Goal: Transaction & Acquisition: Obtain resource

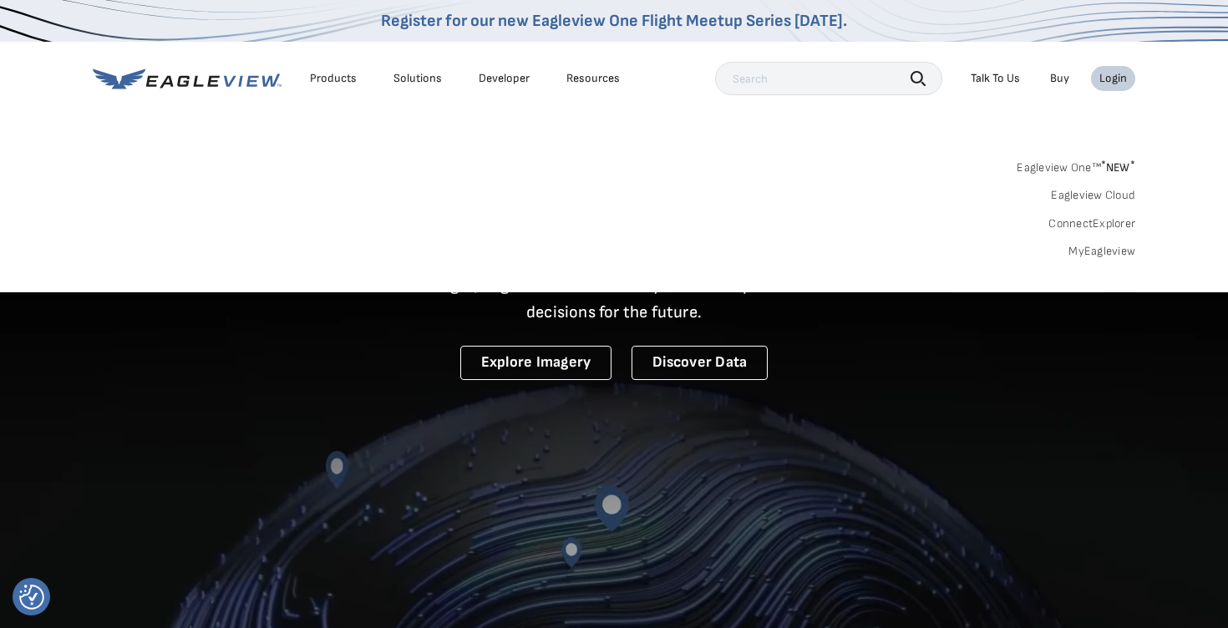
click at [1115, 76] on div "Login" at bounding box center [1113, 78] width 28 height 15
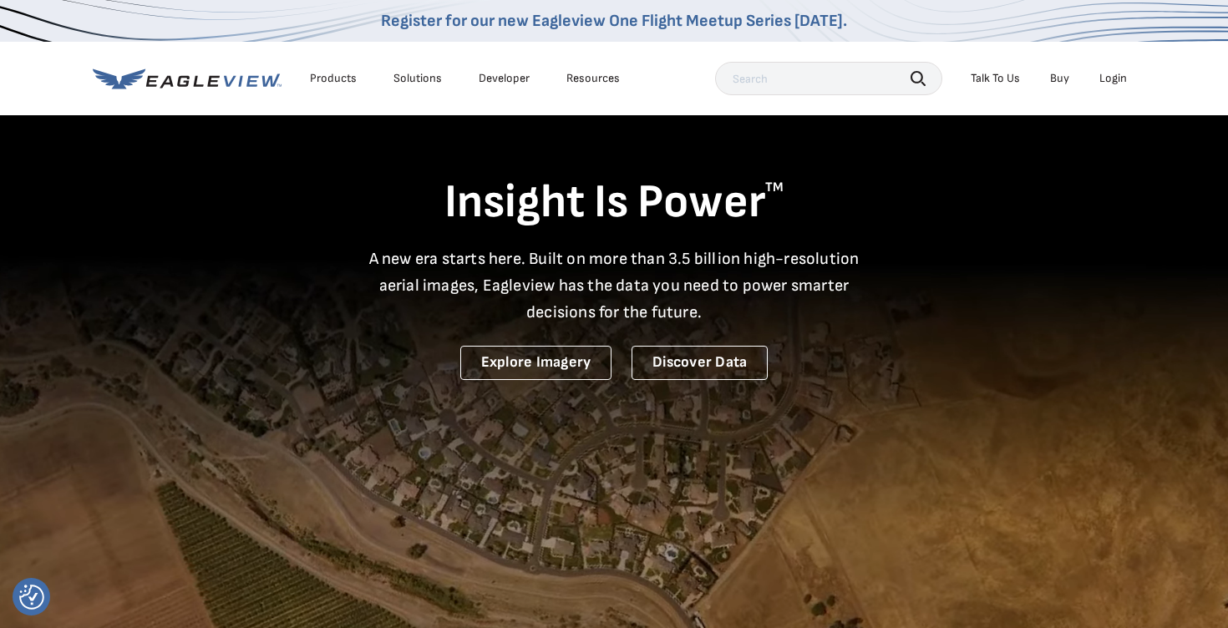
click at [1115, 76] on div "Login" at bounding box center [1113, 78] width 28 height 15
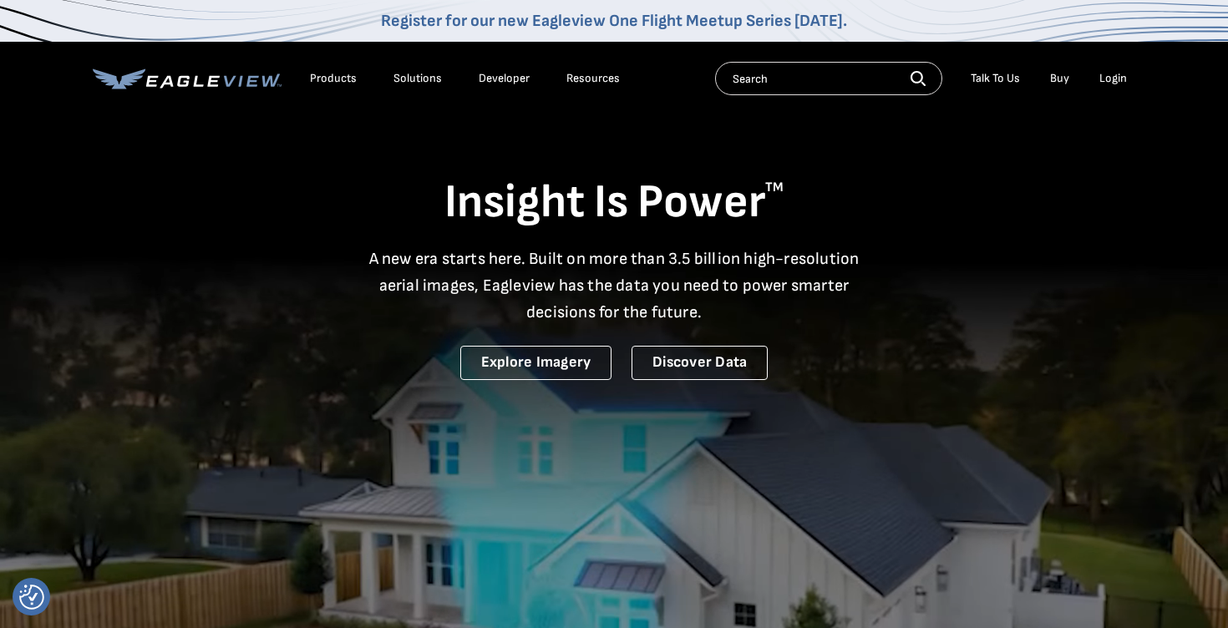
click at [1113, 78] on div "Login" at bounding box center [1113, 78] width 28 height 15
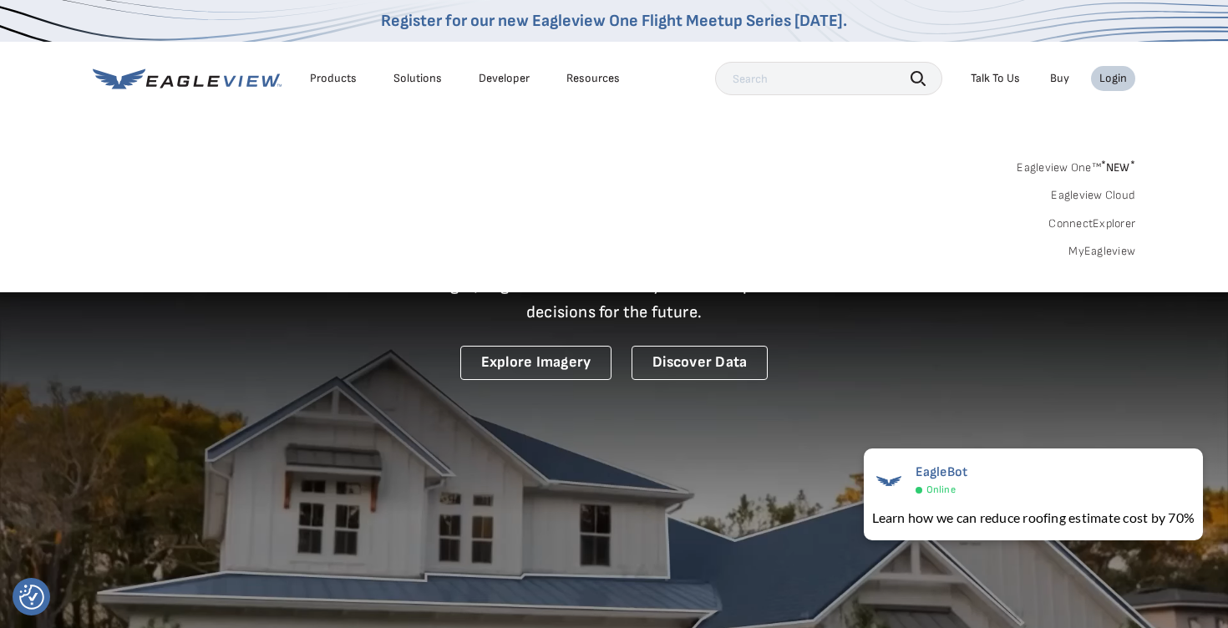
click at [1102, 78] on div "Login" at bounding box center [1113, 78] width 28 height 15
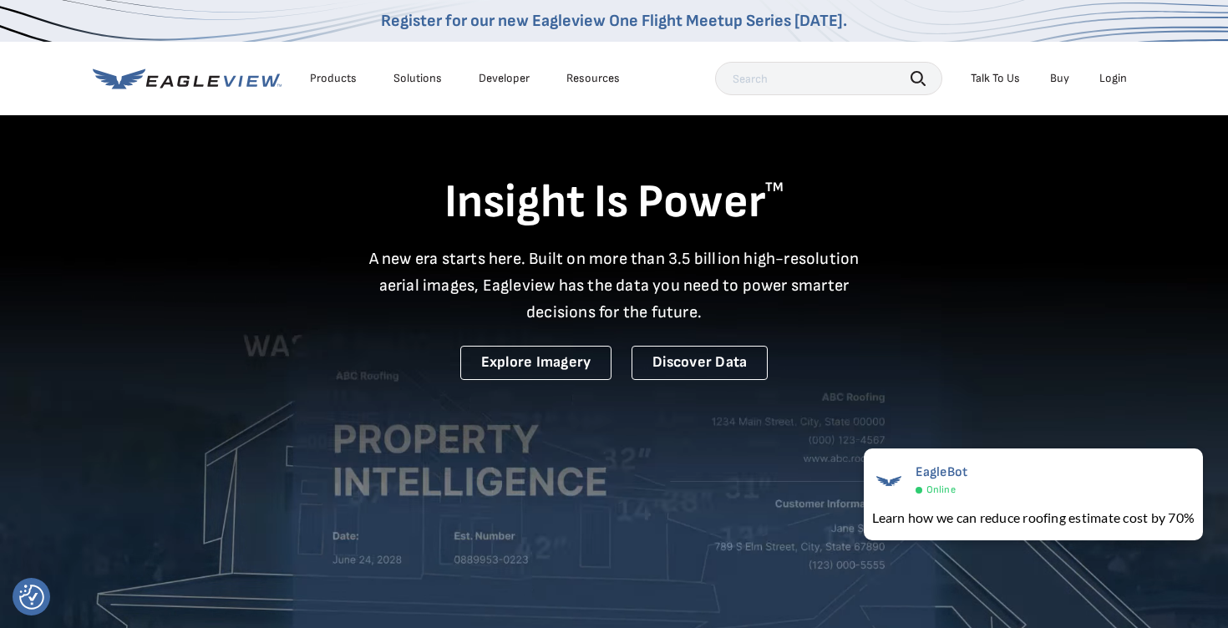
click at [1102, 78] on div "Login" at bounding box center [1113, 78] width 28 height 15
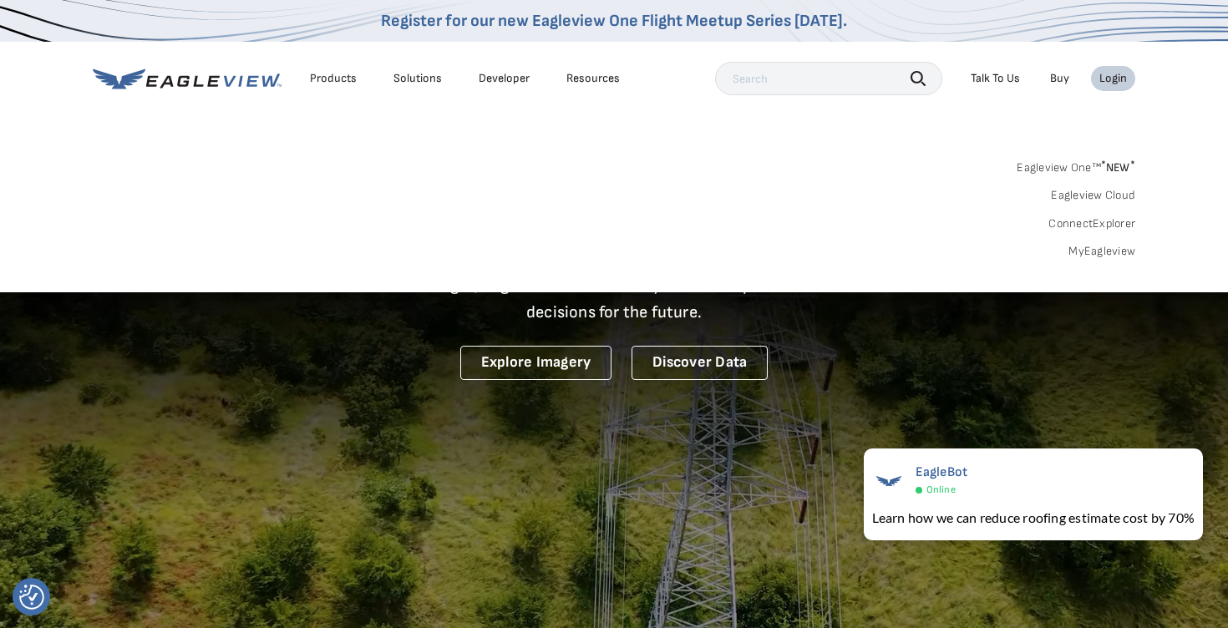
click at [1102, 78] on div "Login" at bounding box center [1113, 78] width 28 height 15
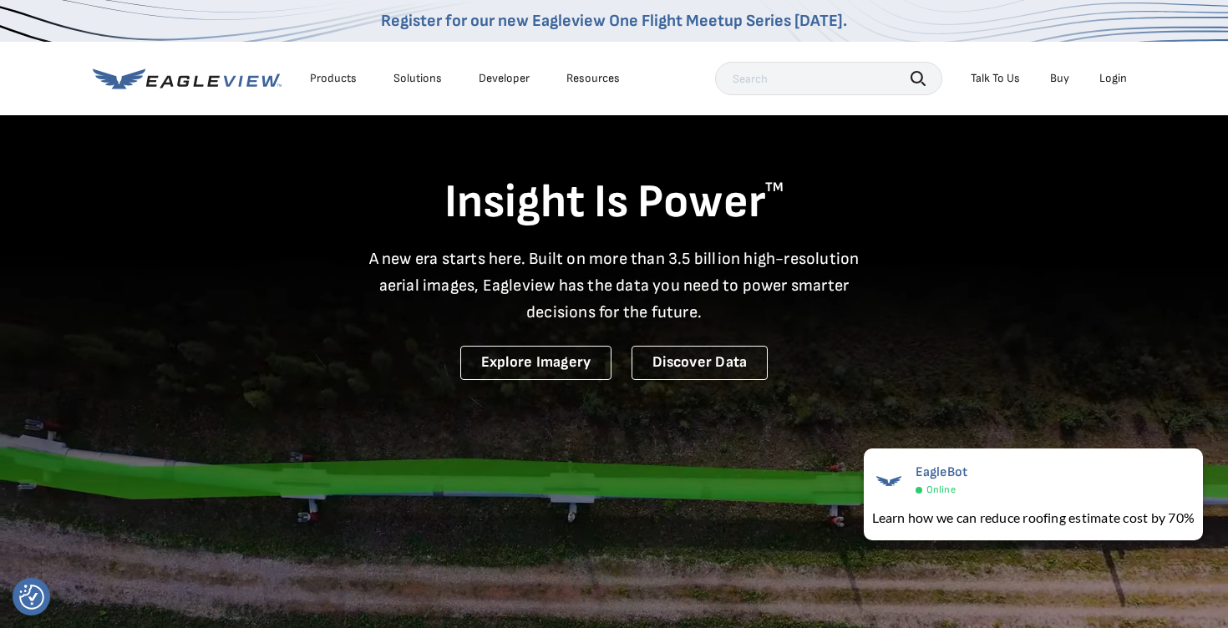
click at [1102, 78] on div "Login" at bounding box center [1113, 78] width 28 height 15
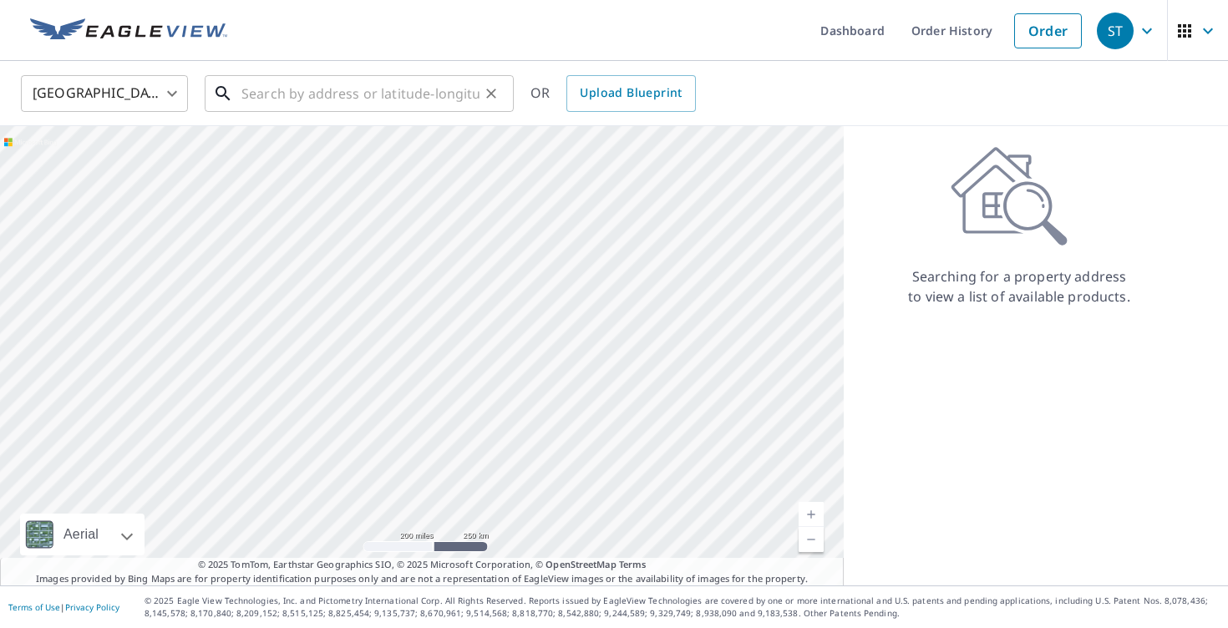
click at [438, 94] on input "text" at bounding box center [360, 93] width 238 height 47
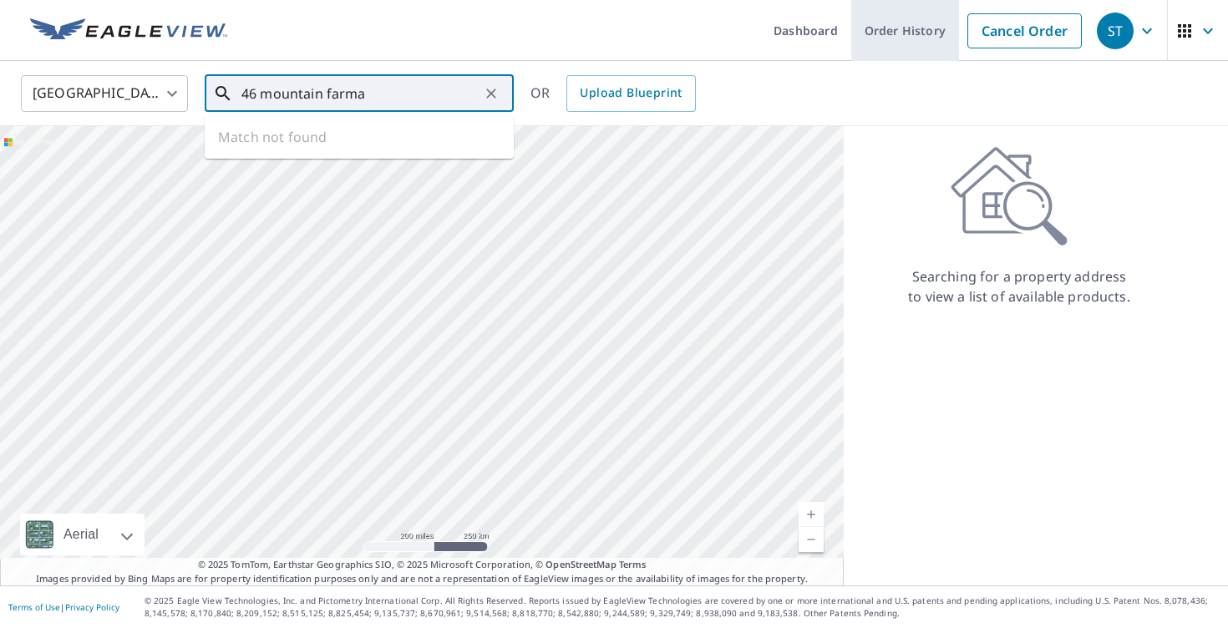
type input "46 mountain farma"
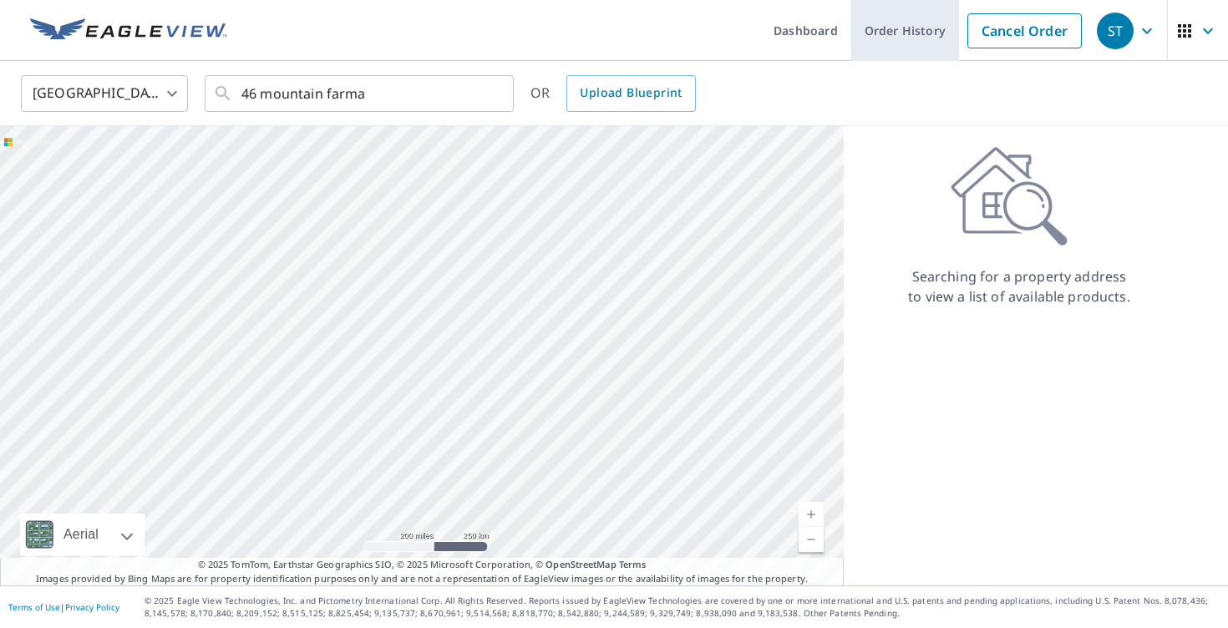
click at [893, 30] on link "Order History" at bounding box center [905, 30] width 108 height 61
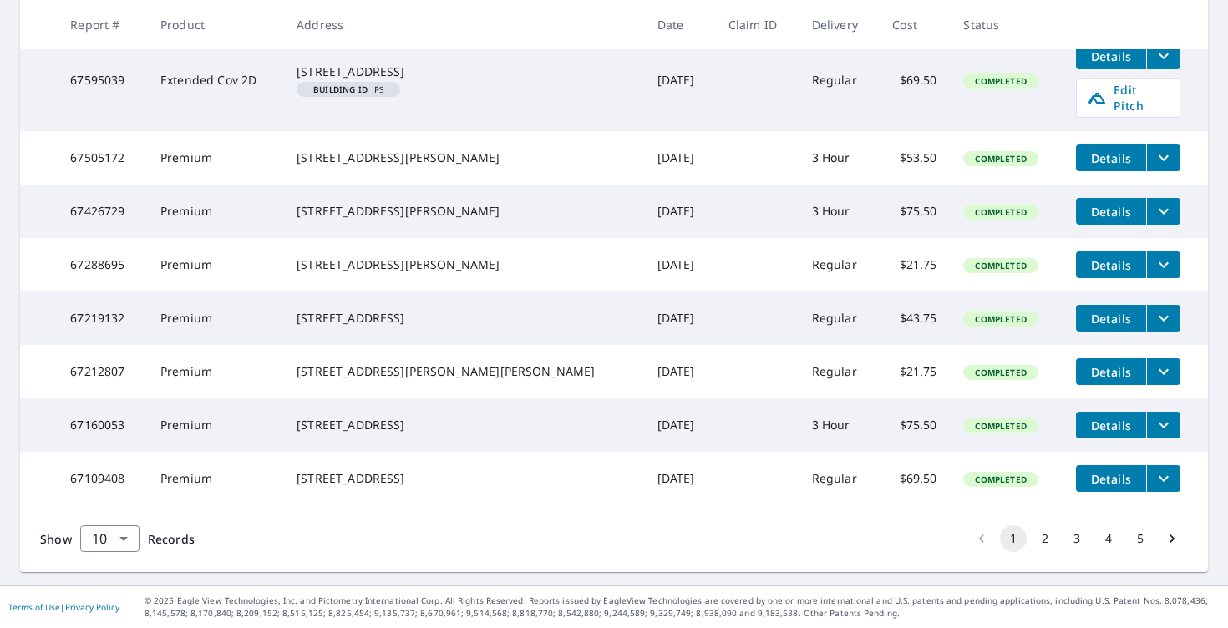
scroll to position [514, 0]
click at [1096, 471] on span "Details" at bounding box center [1111, 479] width 50 height 16
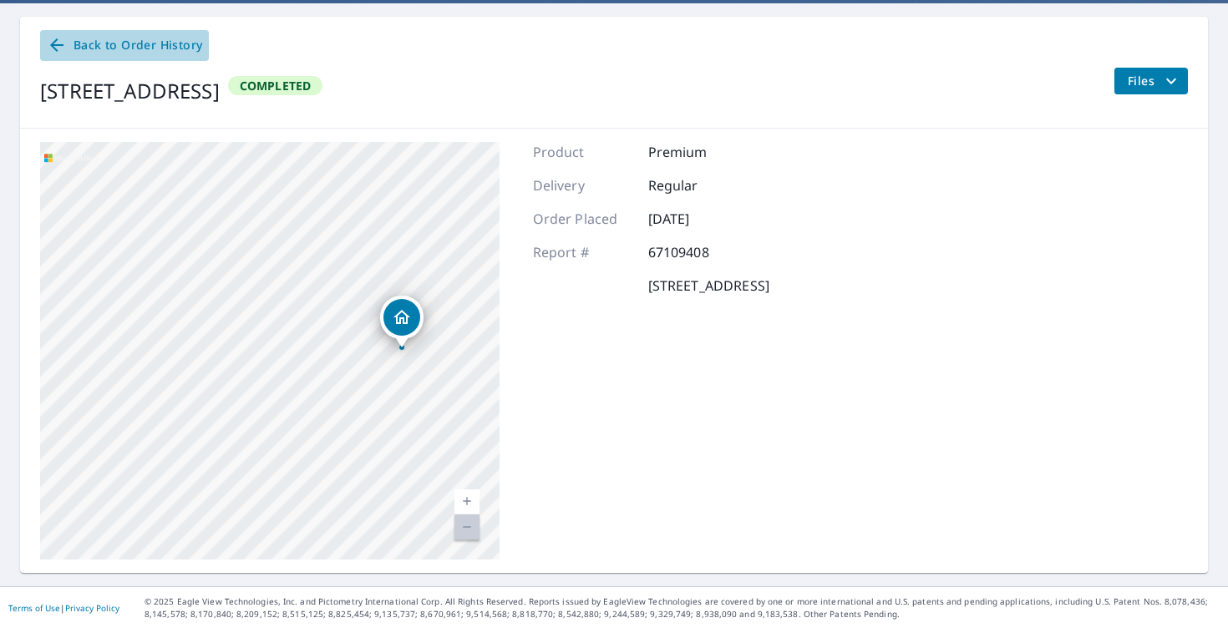
click at [56, 42] on icon at bounding box center [57, 45] width 20 height 20
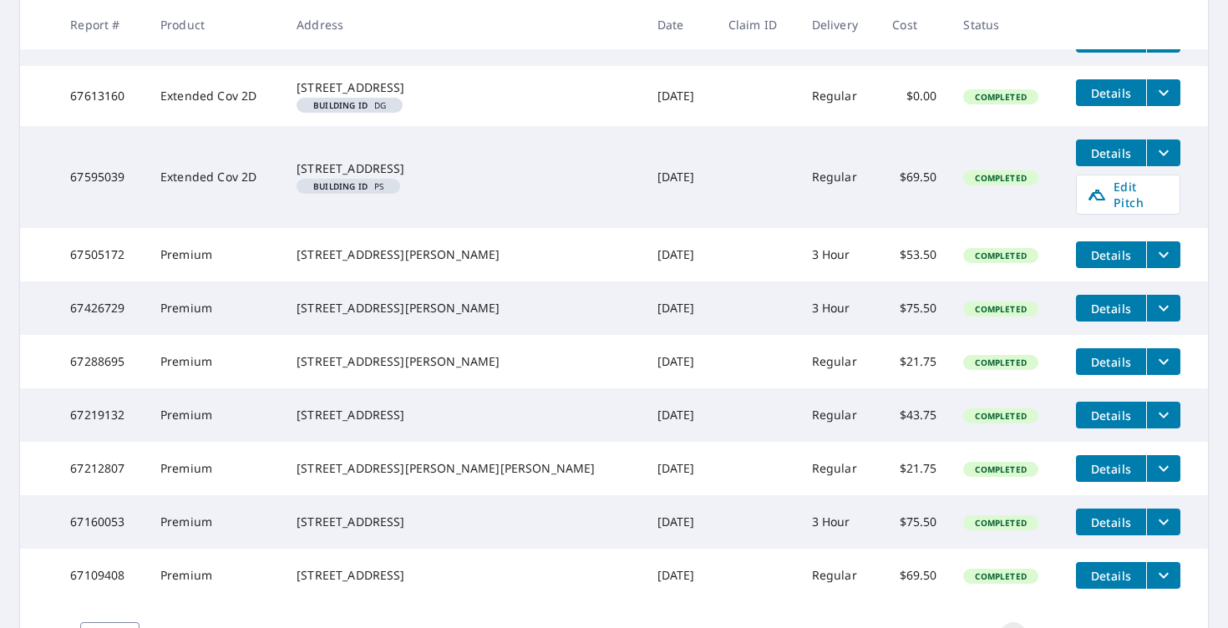
scroll to position [514, 0]
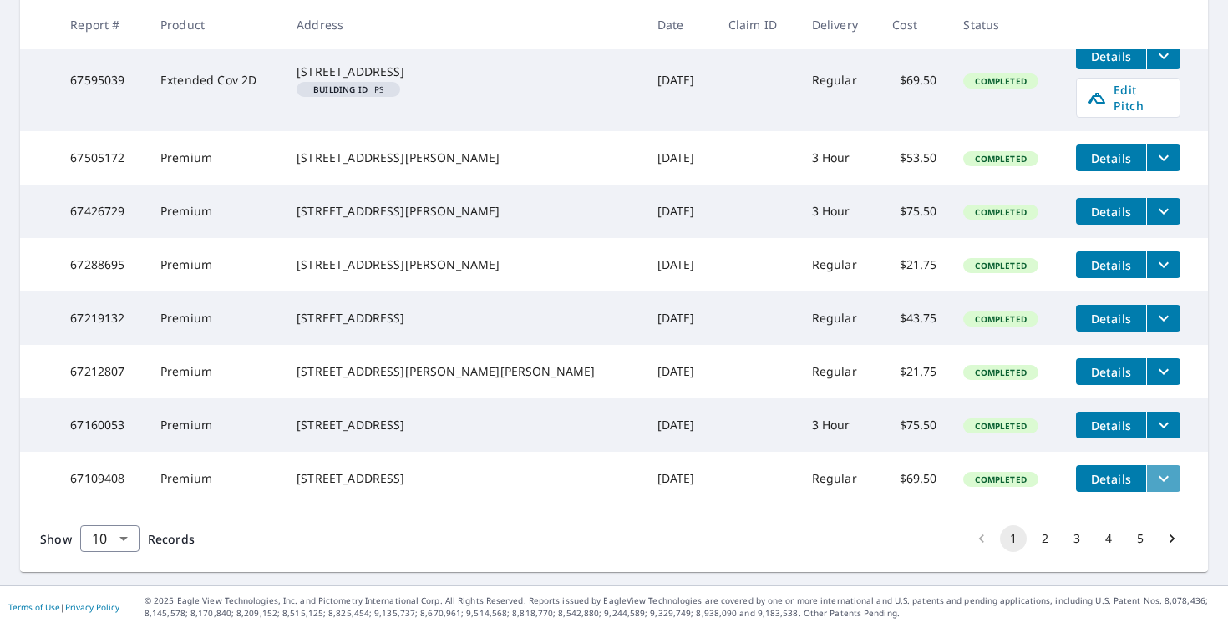
click at [1153, 474] on icon "filesDropdownBtn-67109408" at bounding box center [1163, 478] width 20 height 20
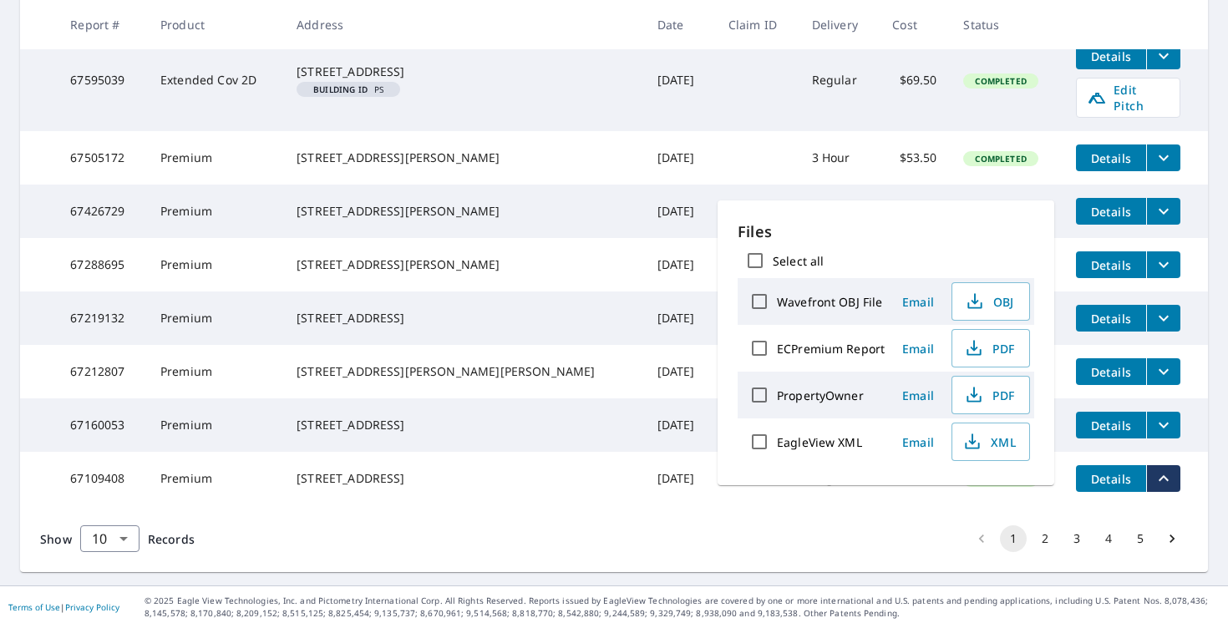
click at [351, 518] on div "Show 10 10 ​ Records 1 2 3 4 5" at bounding box center [613, 538] width 1187 height 67
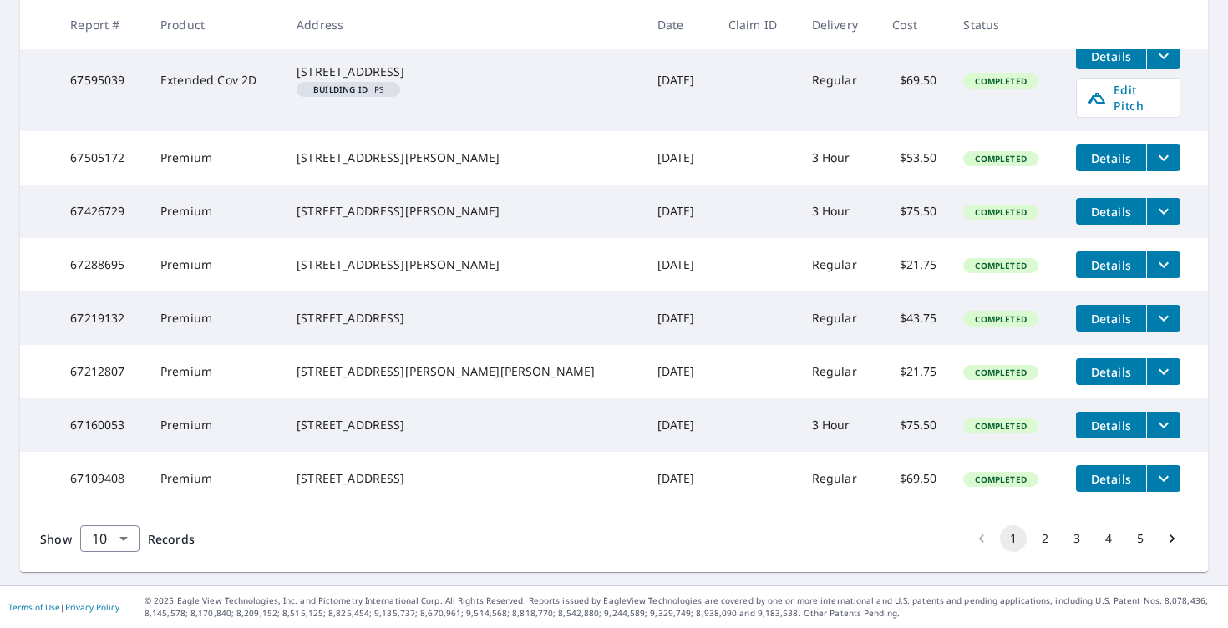
click at [377, 474] on div "46 Mountain Farms Road West Hartford, CT 06117" at bounding box center [462, 478] width 333 height 17
click at [979, 475] on span "Completed" at bounding box center [1000, 479] width 71 height 12
click at [1091, 471] on span "Details" at bounding box center [1111, 479] width 50 height 16
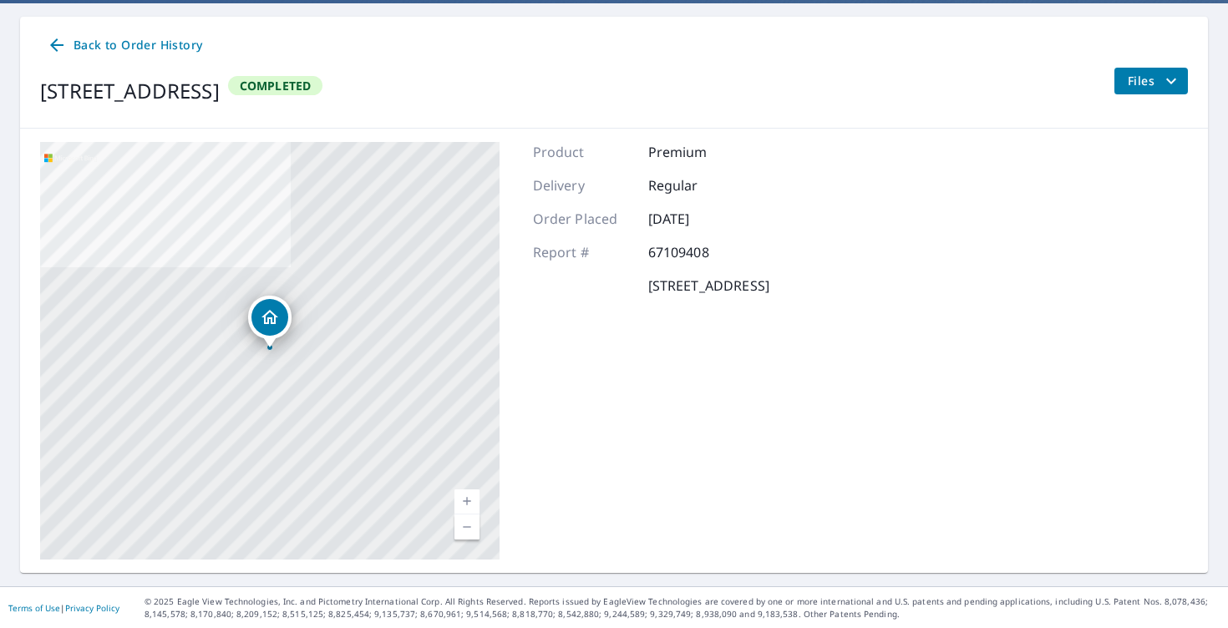
click at [1137, 89] on span "Files" at bounding box center [1153, 81] width 53 height 20
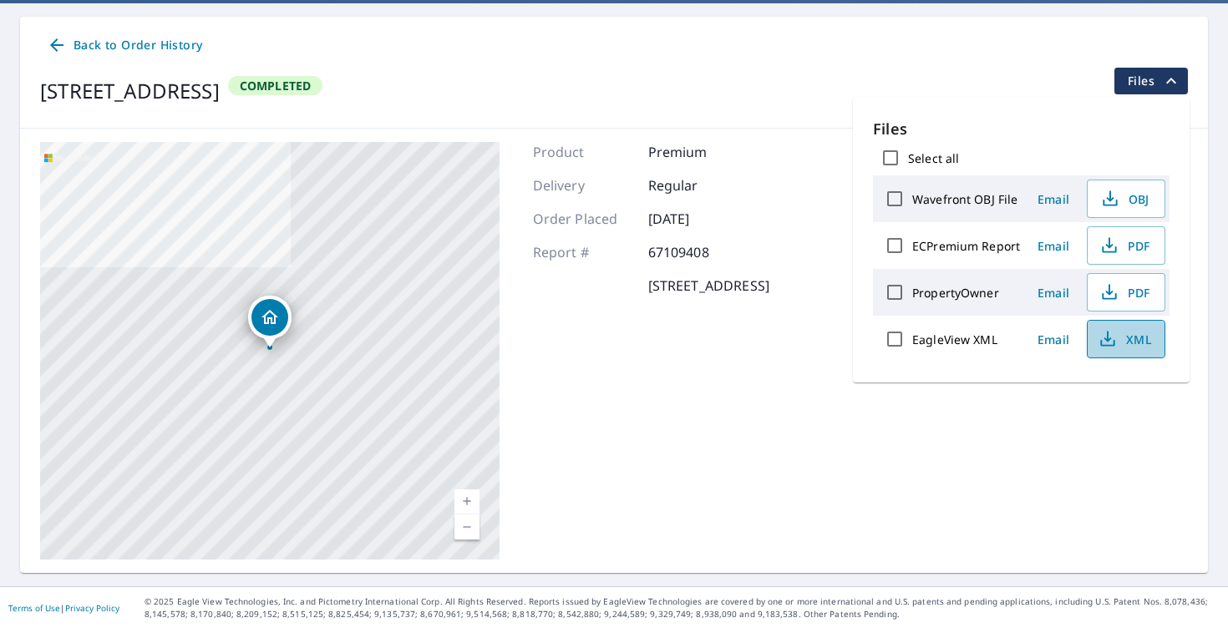
click at [1125, 347] on span "XML" at bounding box center [1123, 339] width 53 height 20
click at [1130, 243] on span "PDF" at bounding box center [1123, 245] width 53 height 20
